Goal: Information Seeking & Learning: Learn about a topic

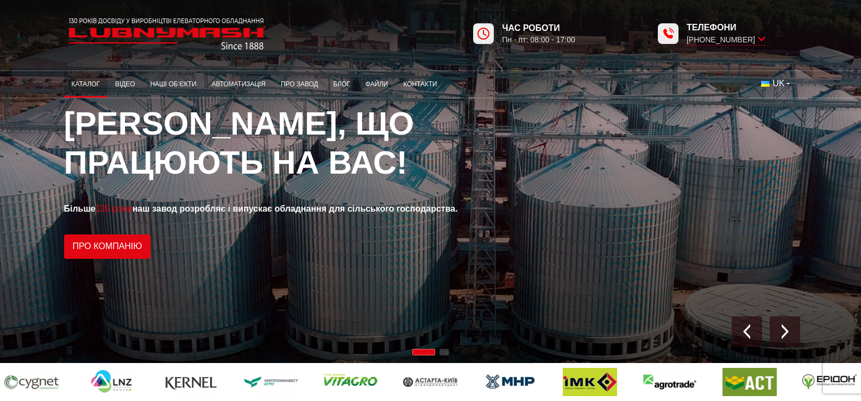
click at [64, 79] on link "Каталог" at bounding box center [85, 84] width 43 height 21
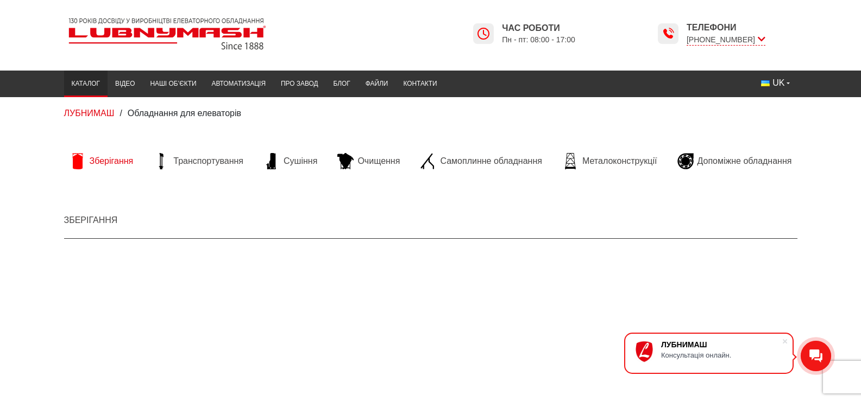
click at [90, 162] on span "Зберігання" at bounding box center [112, 161] width 44 height 12
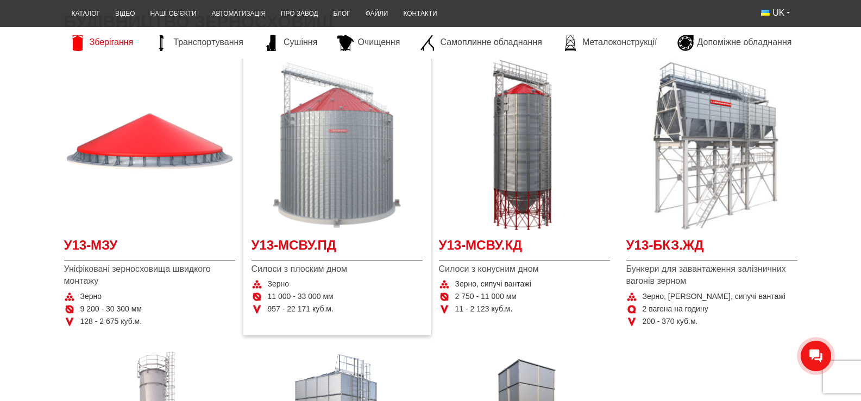
scroll to position [217, 0]
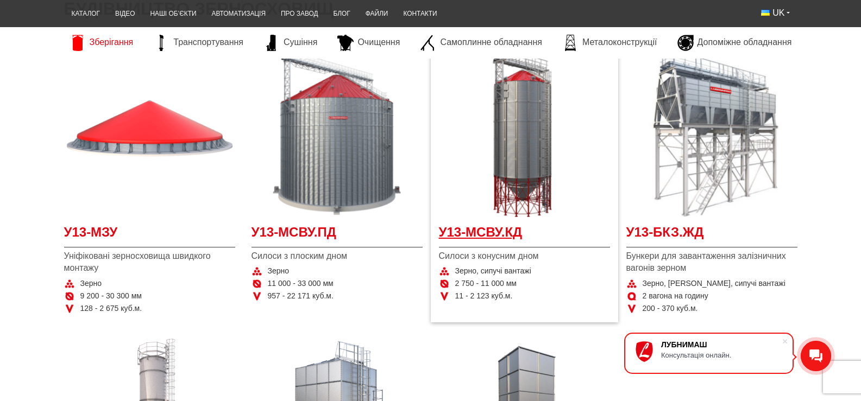
click at [492, 248] on span "У13-МСВУ.КД" at bounding box center [524, 235] width 171 height 24
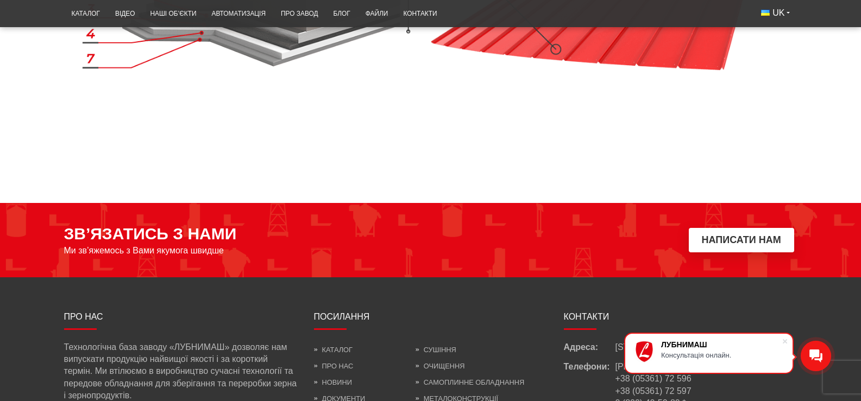
scroll to position [1699, 0]
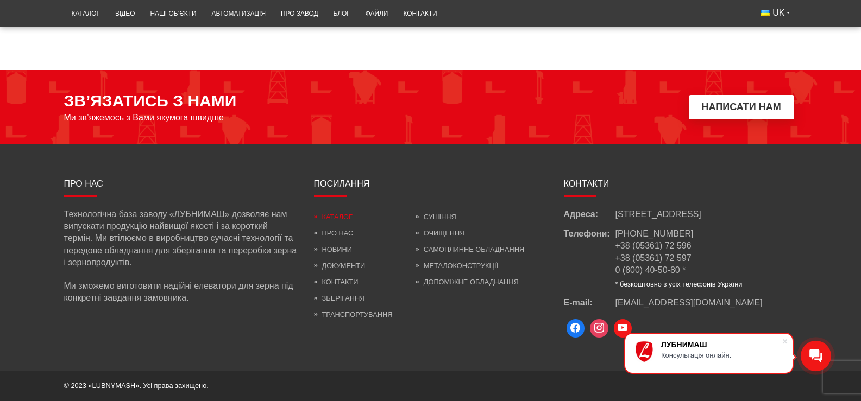
click at [320, 216] on link "Каталог" at bounding box center [333, 217] width 39 height 8
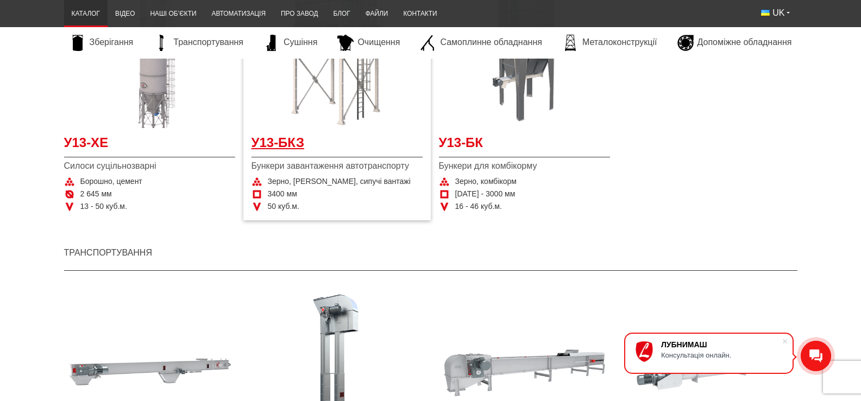
scroll to position [597, 0]
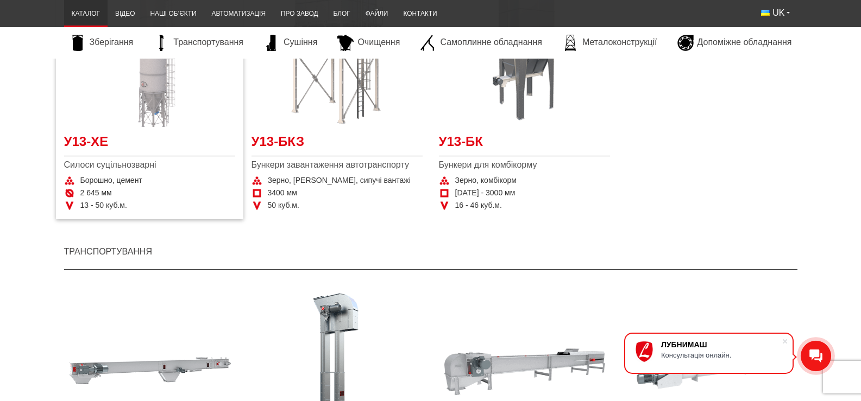
click at [88, 127] on img "Детальніше У13-ХЕ" at bounding box center [149, 41] width 171 height 171
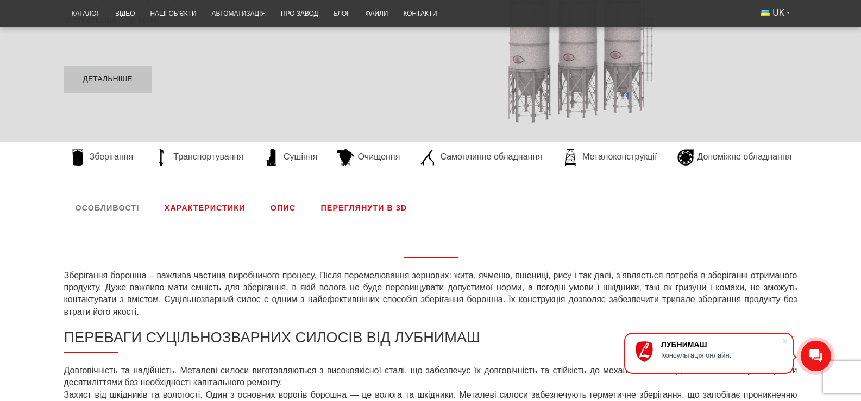
scroll to position [272, 0]
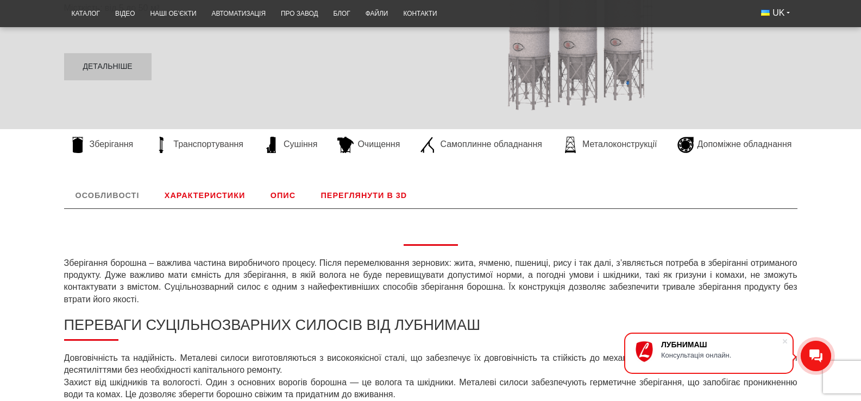
click at [184, 209] on link "Характеристики" at bounding box center [204, 195] width 103 height 26
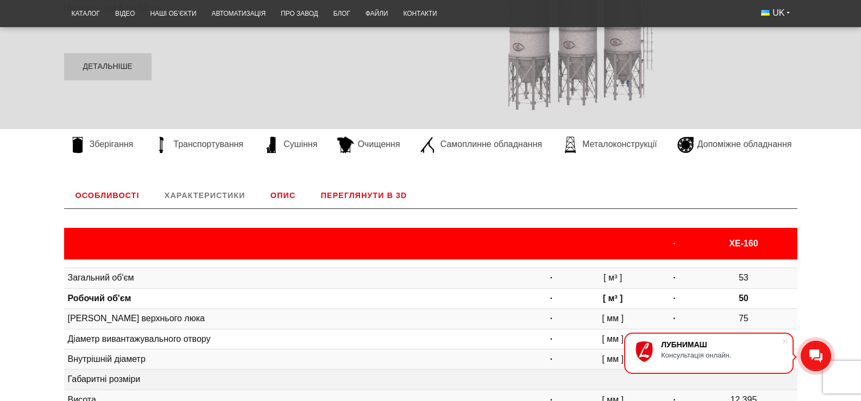
scroll to position [445, 0]
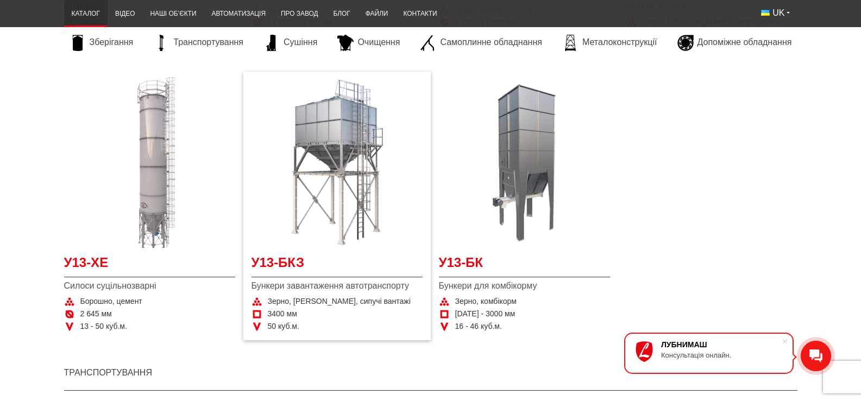
scroll to position [489, 0]
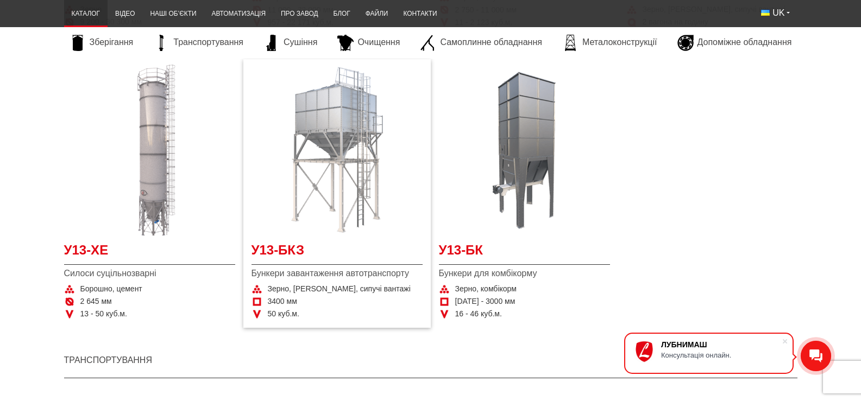
click at [322, 217] on img "Детальніше У13-БКЗ" at bounding box center [336, 150] width 171 height 171
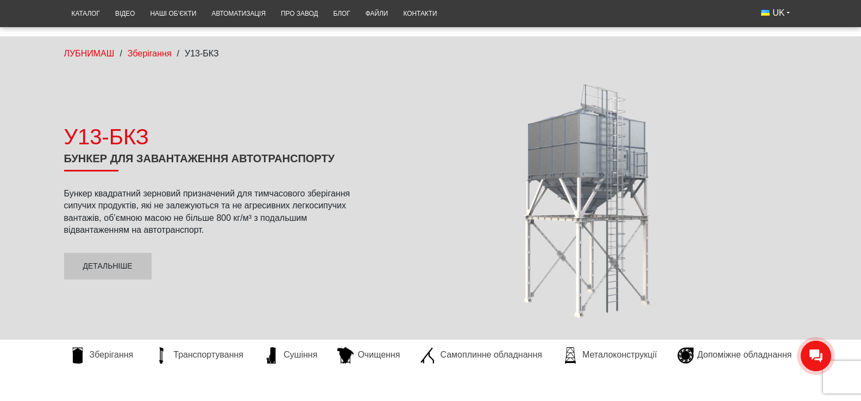
scroll to position [54, 0]
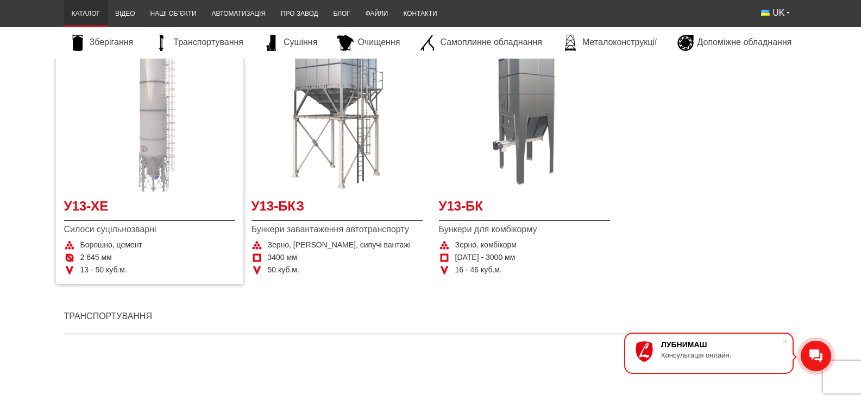
scroll to position [543, 0]
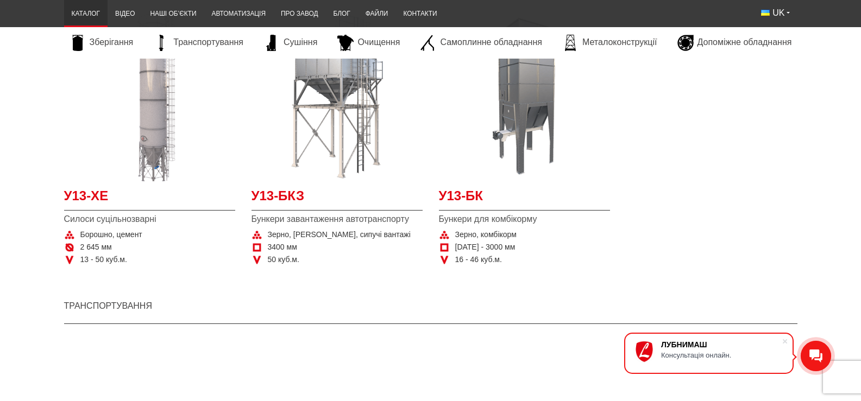
click at [688, 353] on div "Консультація онлайн." at bounding box center [721, 355] width 121 height 8
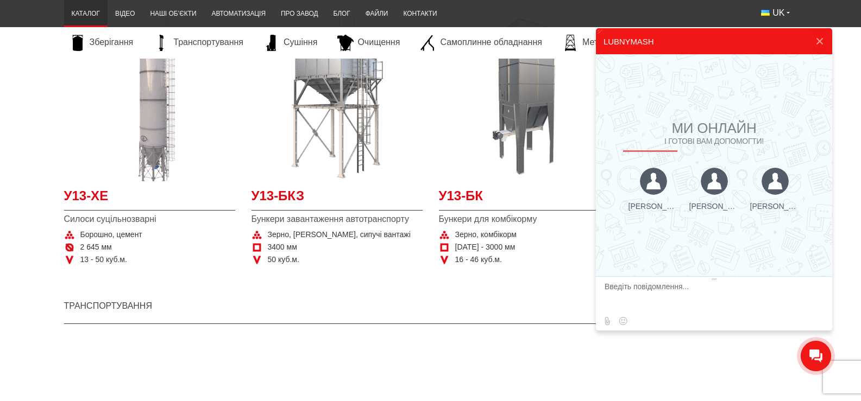
click at [761, 181] on div at bounding box center [774, 181] width 27 height 27
click at [709, 185] on div at bounding box center [714, 181] width 27 height 27
click at [664, 186] on div at bounding box center [653, 181] width 27 height 27
click at [642, 291] on textarea at bounding box center [712, 296] width 216 height 29
click at [395, 15] on link "Контакти" at bounding box center [419, 13] width 49 height 21
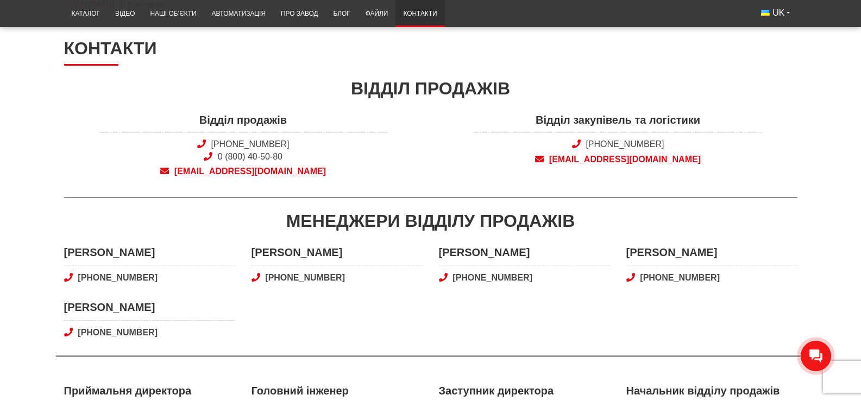
scroll to position [217, 0]
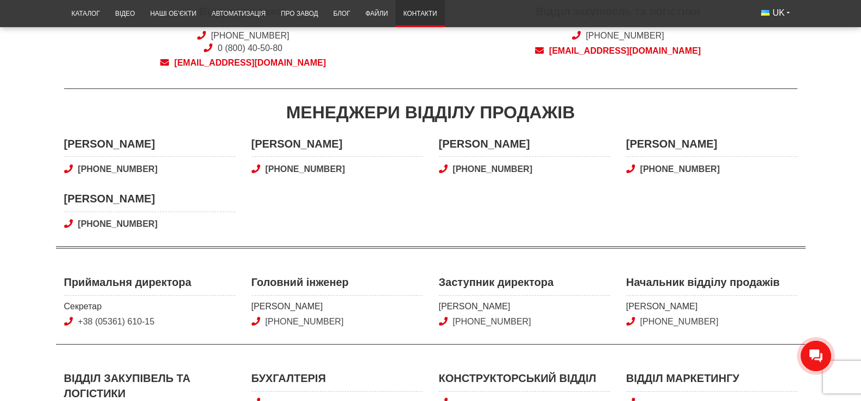
click at [118, 105] on div "Менеджери відділу продажів" at bounding box center [430, 112] width 733 height 24
